Goal: Task Accomplishment & Management: Manage account settings

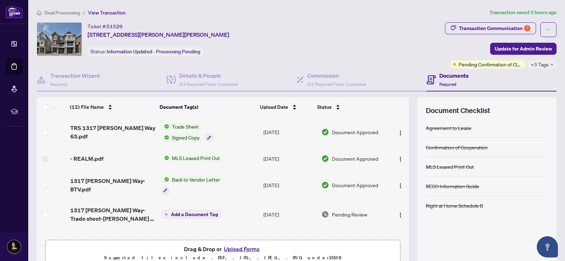
scroll to position [35, 0]
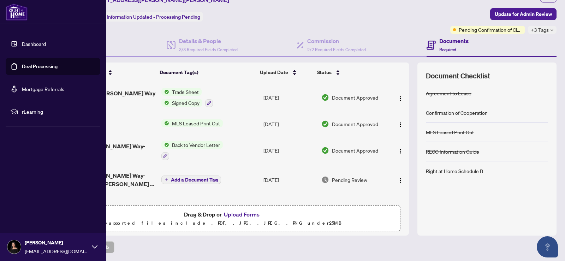
click at [32, 43] on link "Dashboard" at bounding box center [34, 44] width 24 height 6
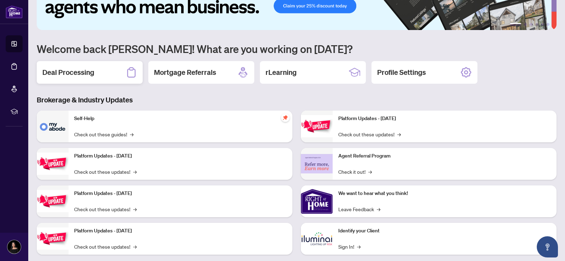
click at [74, 69] on h2 "Deal Processing" at bounding box center [68, 72] width 52 height 10
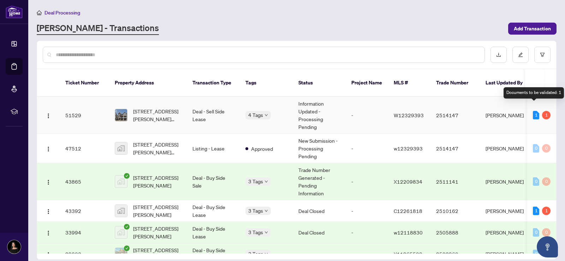
click at [534, 111] on div "1" at bounding box center [536, 115] width 6 height 8
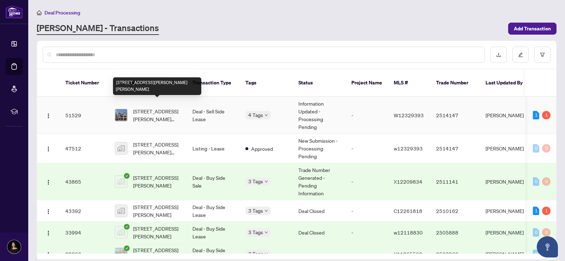
click at [170, 107] on span "[STREET_ADDRESS][PERSON_NAME][PERSON_NAME]" at bounding box center [157, 115] width 48 height 16
